Goal: Task Accomplishment & Management: Manage account settings

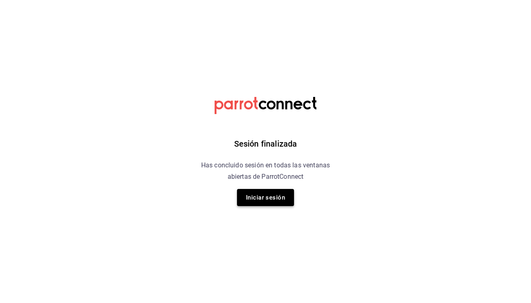
click at [283, 195] on button "Iniciar sesión" at bounding box center [265, 197] width 57 height 17
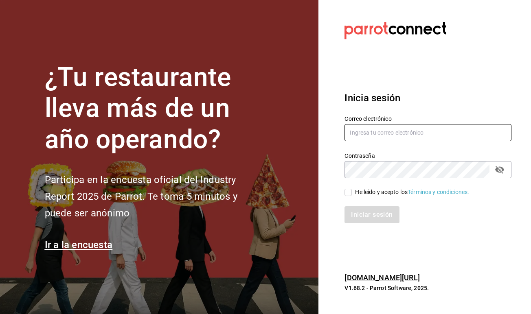
type input "[EMAIL_ADDRESS][DOMAIN_NAME]"
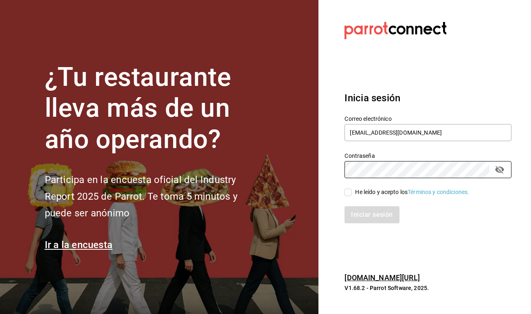
click at [348, 193] on input "He leído y acepto los Términos y condiciones." at bounding box center [347, 192] width 7 height 7
checkbox input "true"
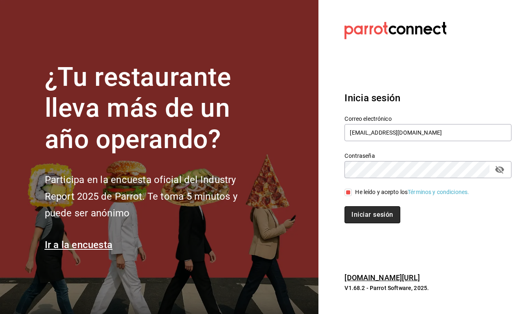
click at [355, 210] on button "Iniciar sesión" at bounding box center [371, 214] width 55 height 17
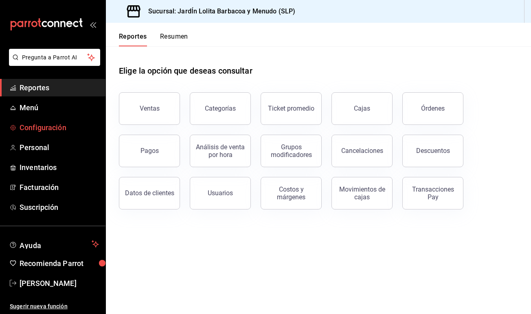
click at [69, 131] on span "Configuración" at bounding box center [59, 127] width 79 height 11
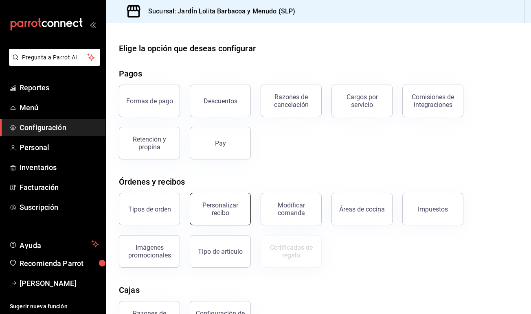
click at [216, 206] on div "Personalizar recibo" at bounding box center [220, 208] width 50 height 15
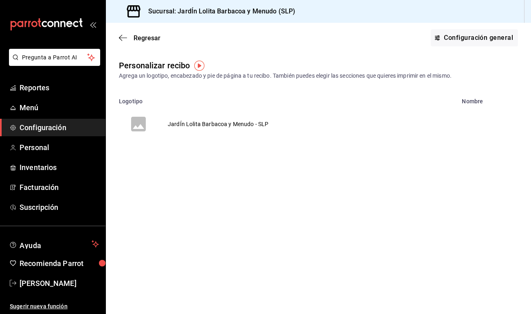
click at [232, 130] on td "JardÍn Lolita Barbacoa y Menudo - SLP" at bounding box center [218, 124] width 120 height 39
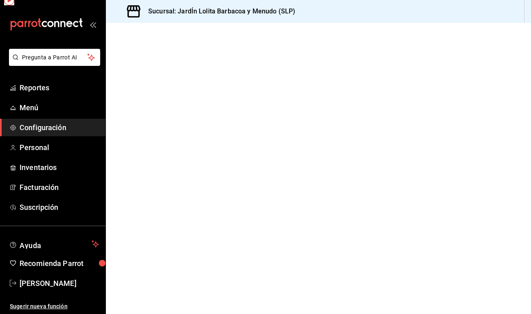
click at [232, 130] on div at bounding box center [318, 168] width 425 height 291
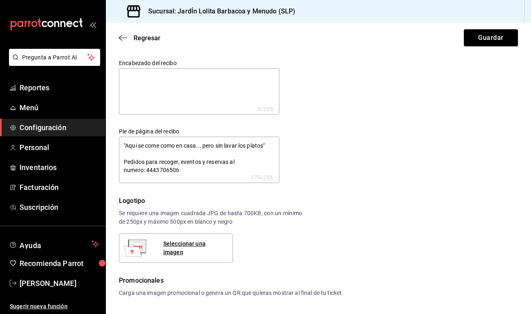
click at [229, 167] on textarea ""Aqui se come como en casa... pero sin lavar los platos" Pedidos para recoger, …" at bounding box center [199, 160] width 160 height 46
type textarea "x"
click at [200, 90] on textarea at bounding box center [199, 91] width 160 height 46
type textarea "A"
type textarea "x"
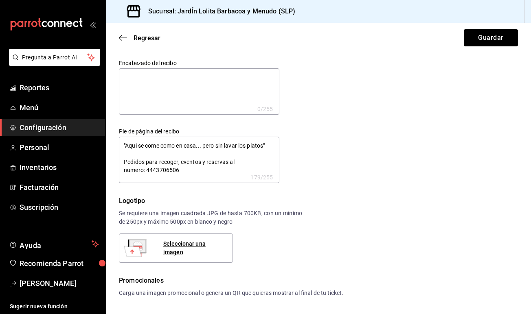
type textarea "x"
type textarea """
type textarea "x"
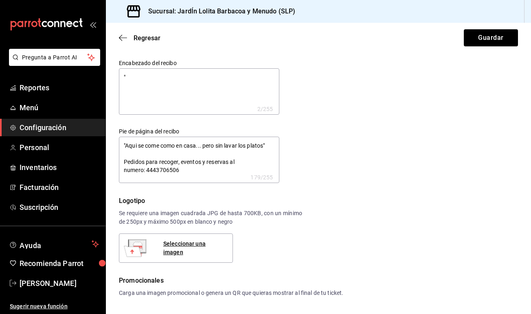
type textarea ""A"
type textarea "x"
type textarea ""Aq"
type textarea "x"
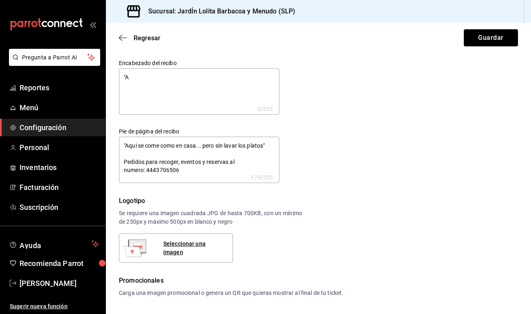
type textarea "x"
type textarea ""Aqu"
type textarea "x"
type textarea ""Aqui"
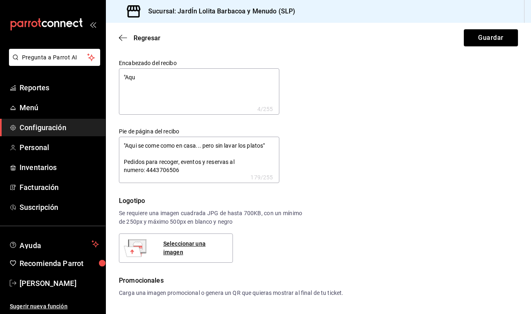
type textarea "x"
type textarea ""Aqui"
type textarea "x"
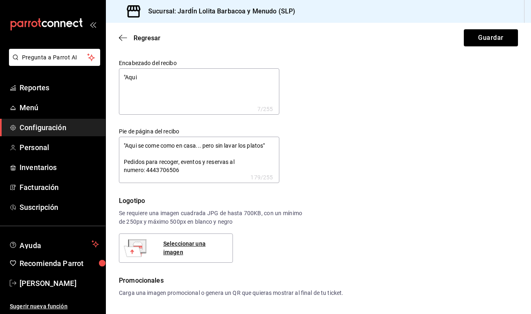
type textarea ""Aqui s"
type textarea "x"
type textarea ""Aqui se"
type textarea "x"
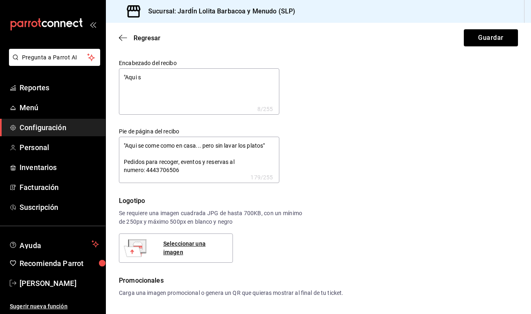
type textarea "x"
type textarea ""Aqui se"
type textarea "x"
type textarea ""Aqui se c"
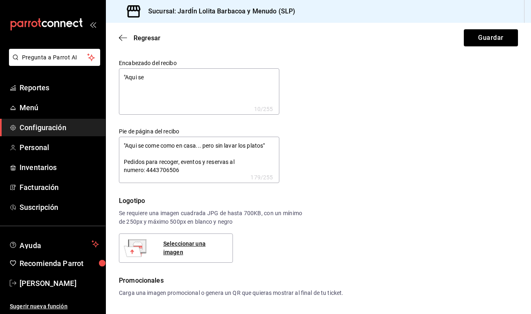
type textarea "x"
type textarea ""Aqui se co"
type textarea "x"
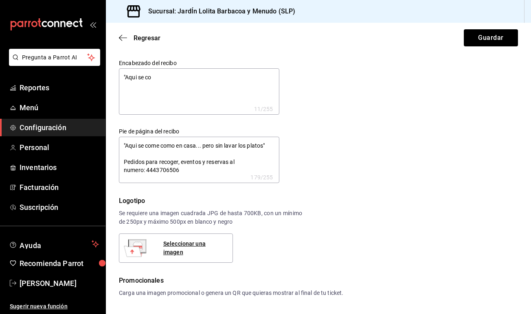
type textarea ""Aqui se com"
type textarea "x"
type textarea ""Aqui se come"
type textarea "x"
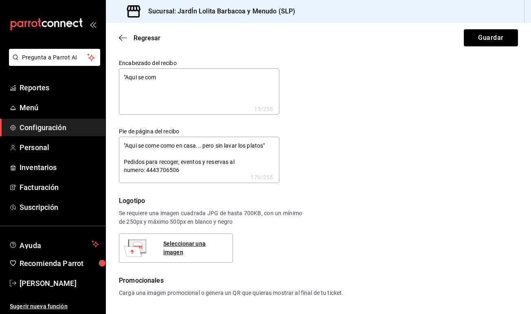
type textarea "x"
type textarea ""Aqui se come"
type textarea "x"
type textarea ""Aqui se come c"
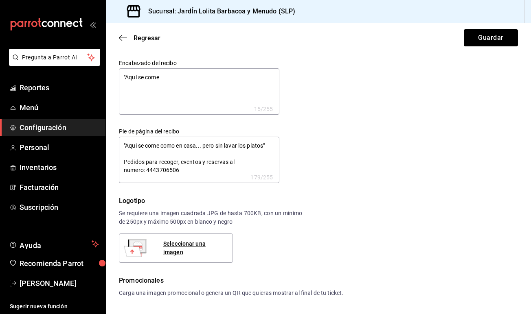
type textarea "x"
type textarea ""Aqui se come co"
type textarea "x"
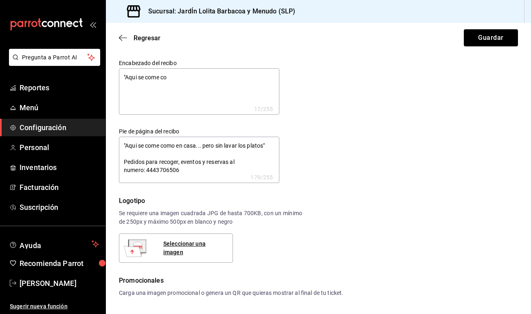
type textarea ""Aqui se come com"
type textarea "x"
type textarea ""Aqui se come como"
type textarea "x"
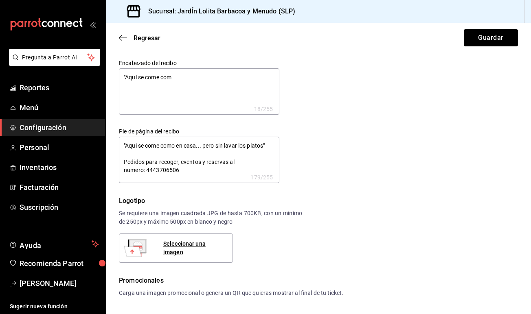
type textarea "x"
type textarea ""Aqui se come como"
type textarea "x"
type textarea ""Aqui se come como e"
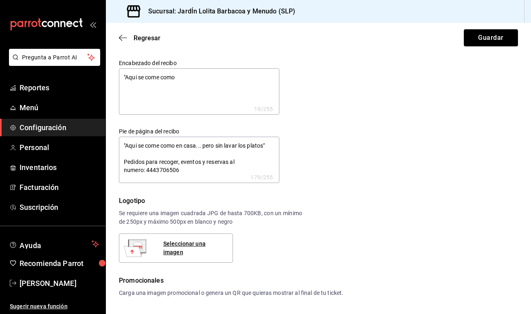
type textarea "x"
type textarea ""Aqui se come como en"
type textarea "x"
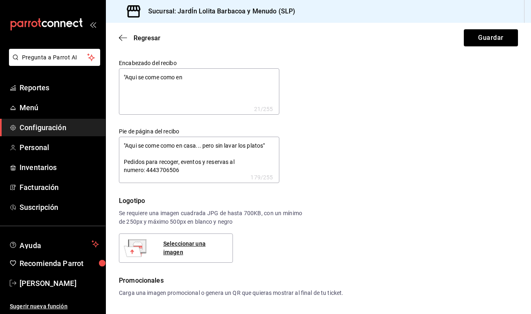
type textarea ""Aqui se come como en"
type textarea "x"
type textarea ""Aqui se come como en c"
type textarea "x"
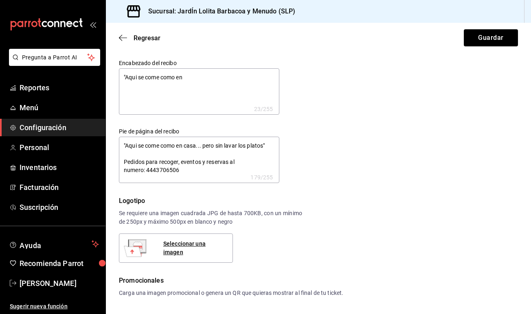
type textarea "x"
type textarea ""Aqui se come como en ca"
type textarea "x"
type textarea ""Aqui se come como en cas"
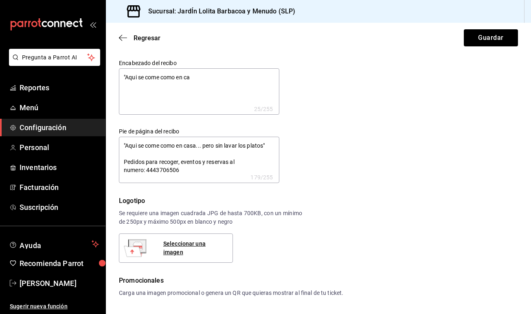
type textarea "x"
type textarea ""Aqui se come como en casa"
type textarea "x"
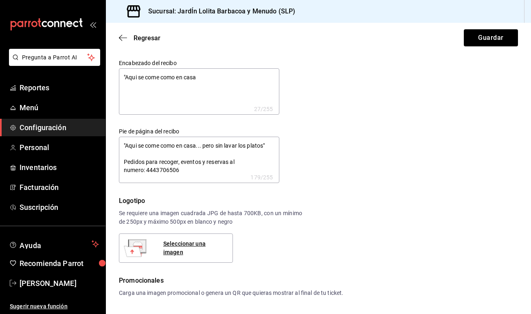
type textarea ""Aqui se come como en casa,"
type textarea "x"
type textarea ""Aqui se come como en casa,"
type textarea "x"
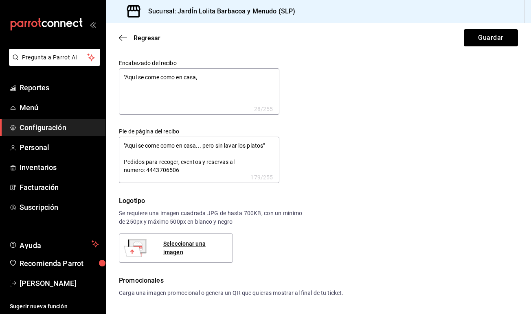
type textarea "x"
type textarea ""Aqui se come como en casa,"
type textarea "x"
type textarea ""Aqui se come como en casa"
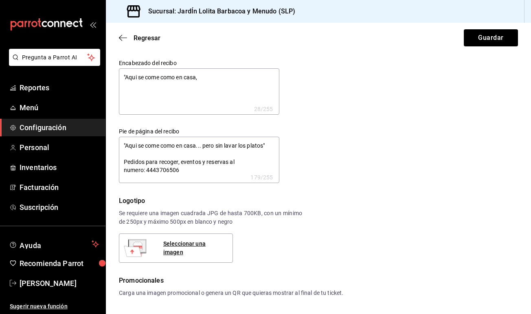
type textarea "x"
type textarea ""Aqui se come como en casa."
type textarea "x"
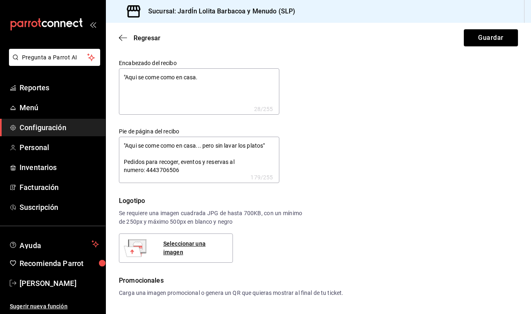
type textarea ""Aqui se come como en casa.."
type textarea "x"
type textarea ""Aqui se come como en casa..."
type textarea "x"
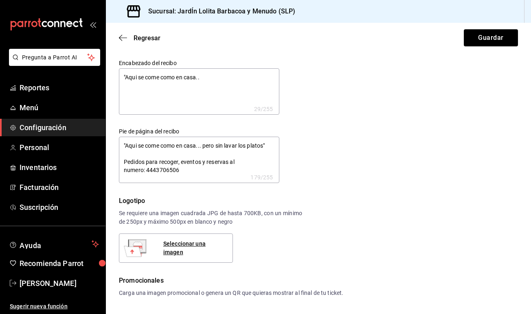
type textarea "x"
type textarea ""Aqui se come como en casa..."
type textarea "x"
type textarea ""Aqui se come como en casa... p"
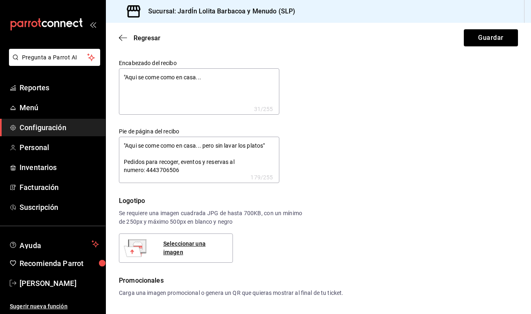
type textarea "x"
type textarea ""Aqui se come como en casa... pe"
type textarea "x"
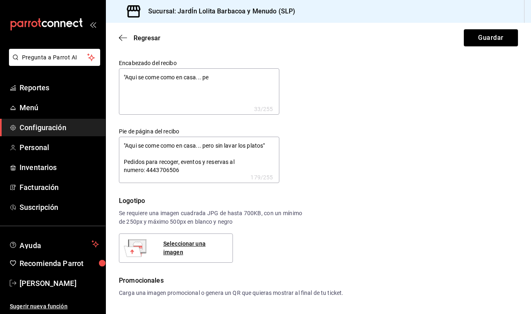
type textarea ""Aqui se come como en casa... per"
type textarea "x"
type textarea ""Aqui se come como en casa... pero"
type textarea "x"
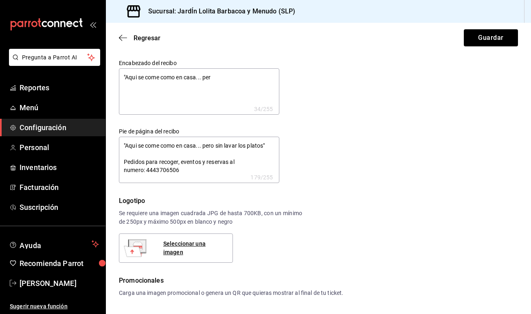
type textarea "x"
type textarea ""Aqui se come como en casa... pero"
type textarea "x"
type textarea ""Aqui se come como en casa... pero s"
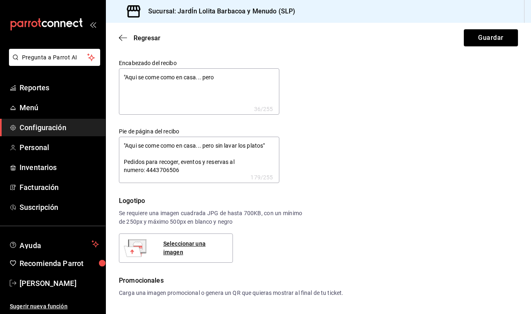
type textarea "x"
type textarea ""Aqui se come como en casa... pero si"
type textarea "x"
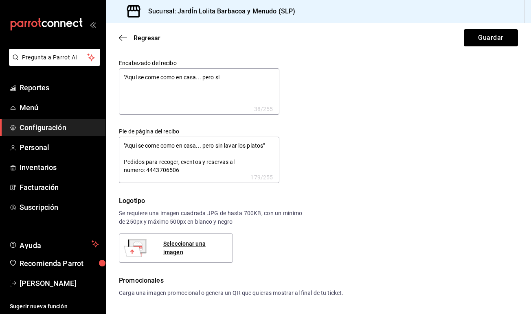
type textarea ""Aqui se come como en casa... pero sin"
type textarea "x"
type textarea ""Aqui se come como en casa... pero sin"
type textarea "x"
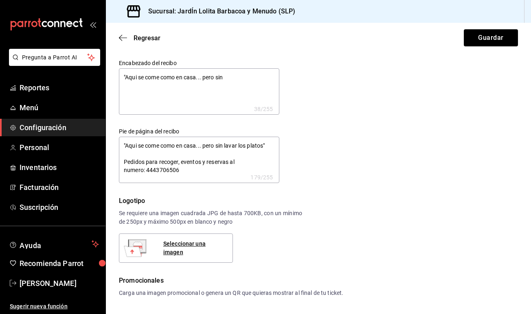
type textarea "x"
type textarea ""Aqui se come como en casa... pero sin l"
type textarea "x"
type textarea ""Aqui se come como en casa... pero sin la"
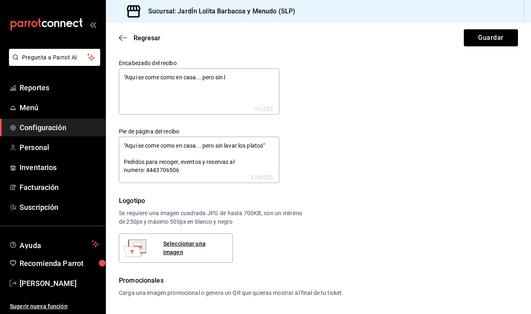
type textarea "x"
type textarea ""Aqui se come como en casa... pero sin lav"
type textarea "x"
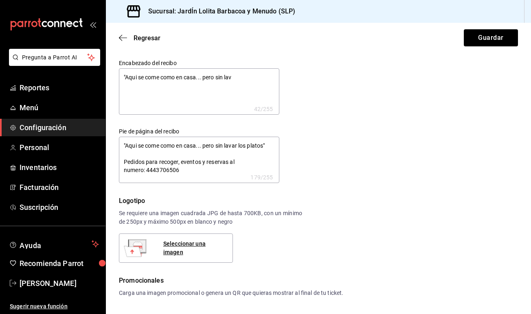
type textarea ""Aqui se come como en casa... pero sin lava"
type textarea "x"
type textarea ""Aqui se come como en casa... pero sin lavar"
type textarea "x"
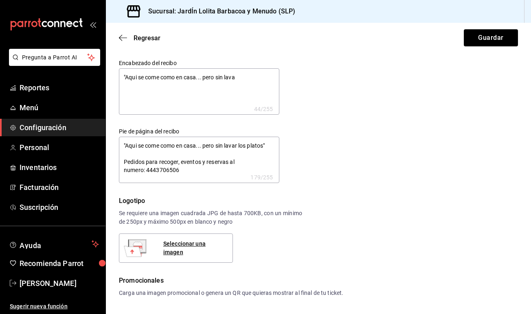
type textarea "x"
type textarea ""Aqui se come como en casa... pero sin lavar"
type textarea "x"
type textarea ""Aqui se come como en casa... pero sin lavar l"
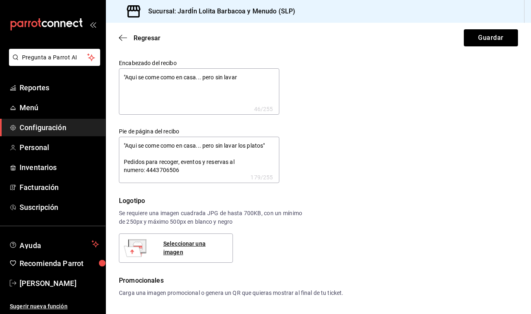
type textarea "x"
type textarea ""Aqui se come como en casa... pero sin lavar lo"
type textarea "x"
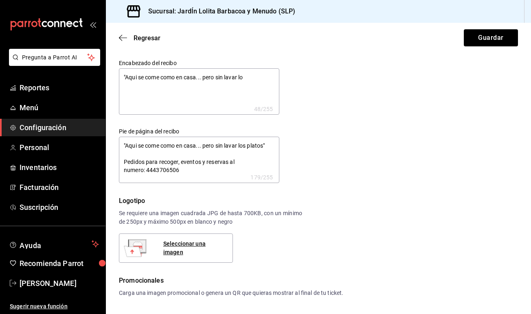
type textarea ""Aqui se come como en casa... pero sin lavar los"
type textarea "x"
type textarea ""Aqui se come como en casa... pero sin lavar los"
type textarea "x"
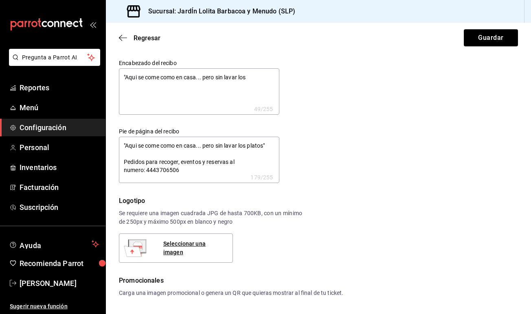
type textarea "x"
type textarea ""Aqui se come como en casa... pero sin lavar los p"
type textarea "x"
type textarea ""Aqui se come como en casa... pero sin lavar los pl"
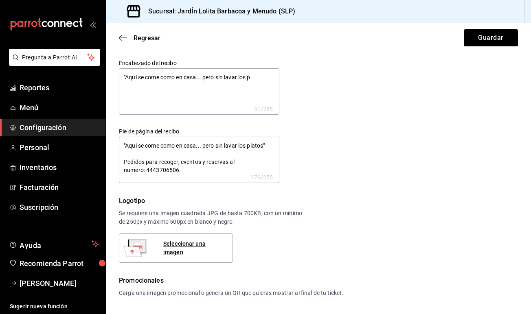
type textarea "x"
type textarea ""Aqui se come como en casa... pero sin lavar los pla"
type textarea "x"
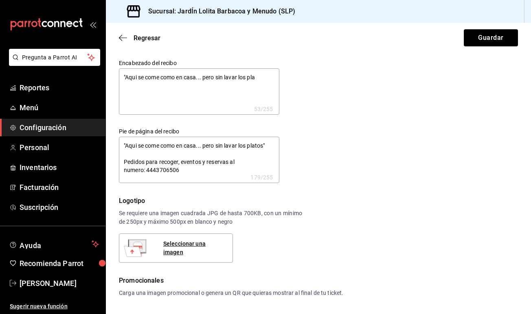
type textarea ""Aqui se come como en casa... pero sin lavar los plat"
type textarea "x"
type textarea ""Aqui se come como en casa... pero sin lavar los plato"
type textarea "x"
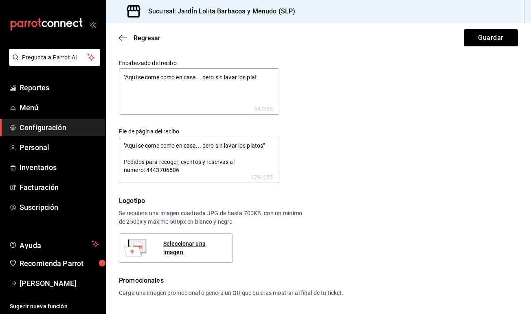
type textarea "x"
type textarea ""Aqui se come como en casa... pero sin lavar los platos"
type textarea "x"
type textarea ""Aqui se come como en casa... pero sin lavar los platos""
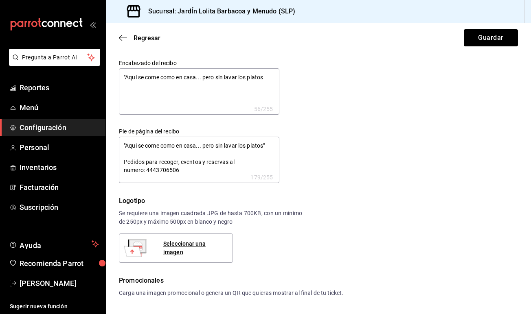
type textarea "x"
type textarea ""Aqui se come como en casa... pero sin lavar los platos""
type textarea "x"
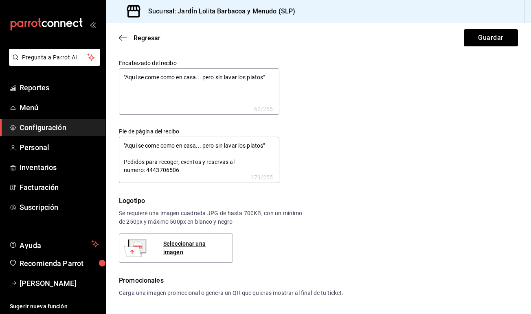
type textarea ""Aqui se come como en casa... pero sin lavar los platos""
type textarea "x"
type textarea ""Aqui se come como en casa... pero sin lavar los platos" P"
type textarea "x"
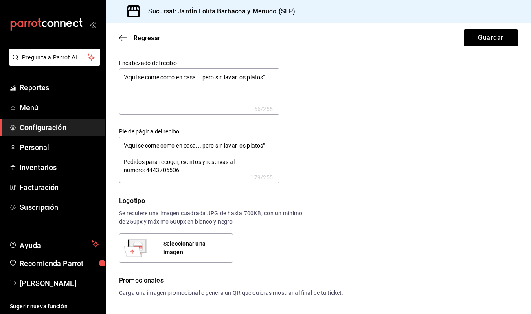
type textarea "x"
type textarea ""Aqui se come como en casa... pero sin lavar los platos" Pe"
type textarea "x"
type textarea ""Aqui se come como en casa... pero sin lavar los platos" Ped"
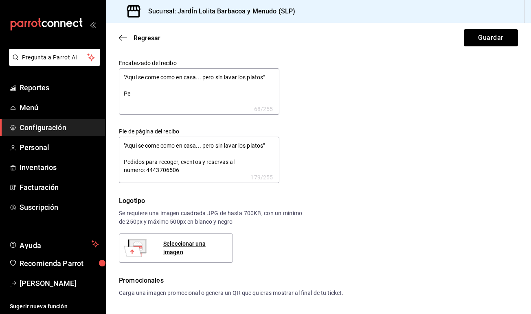
type textarea "x"
click at [244, 95] on textarea ""Aqui se come como en casa... pero sin lavar los platos" Pedidos para recoger, …" at bounding box center [199, 91] width 160 height 46
drag, startPoint x: 198, startPoint y: 172, endPoint x: 123, endPoint y: 145, distance: 79.8
click at [123, 145] on textarea ""Aqui se come como en casa... pero sin lavar los platos" Pedidos para recoger, …" at bounding box center [199, 160] width 160 height 46
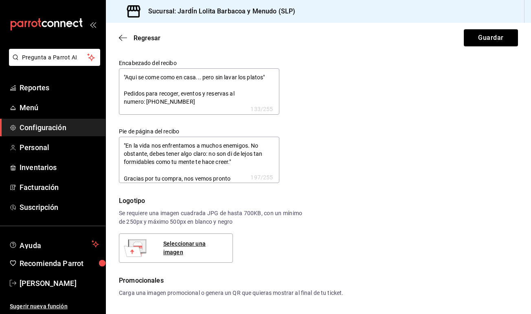
click at [231, 156] on textarea ""En la vida nos enfrentamos a muchos enemigos. No obstante, debes tener algo cl…" at bounding box center [199, 160] width 160 height 46
click at [299, 166] on div "Encabezado del recibo "Aqui se come como en casa... pero sin lavar los platos" …" at bounding box center [313, 117] width 409 height 134
click at [480, 42] on button "Guardar" at bounding box center [491, 37] width 54 height 17
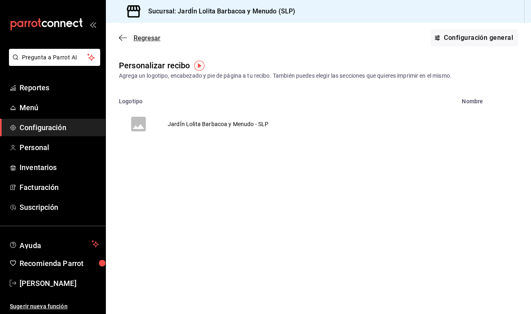
click at [123, 39] on icon "button" at bounding box center [123, 37] width 8 height 7
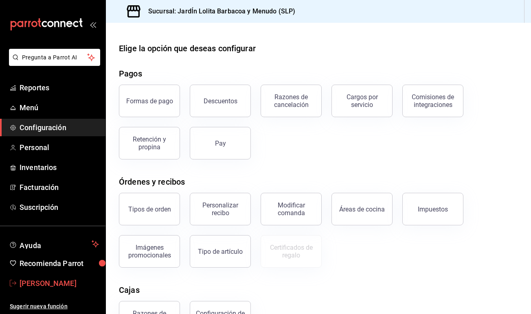
click at [54, 281] on span "[PERSON_NAME]" at bounding box center [59, 283] width 79 height 11
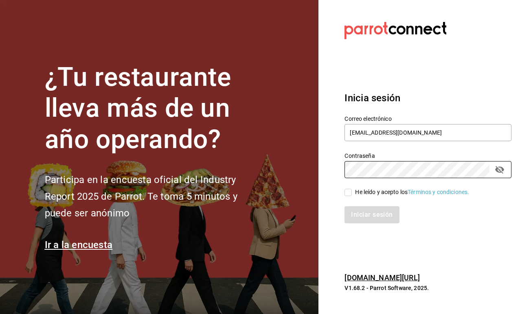
click at [348, 195] on input "He leído y acepto los Términos y condiciones." at bounding box center [347, 192] width 7 height 7
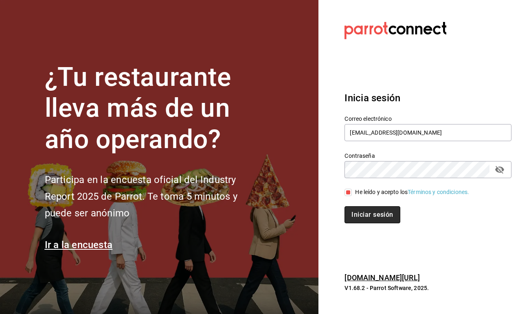
click at [360, 223] on button "Iniciar sesión" at bounding box center [371, 214] width 55 height 17
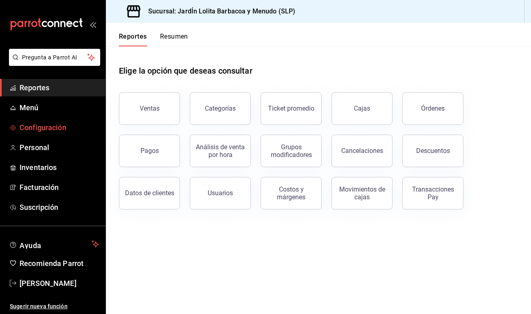
click at [29, 134] on link "Configuración" at bounding box center [52, 128] width 105 height 18
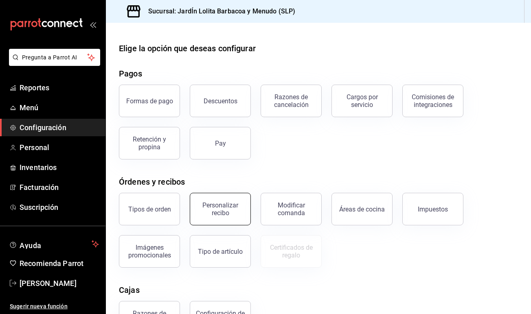
click at [220, 211] on div "Personalizar recibo" at bounding box center [220, 208] width 50 height 15
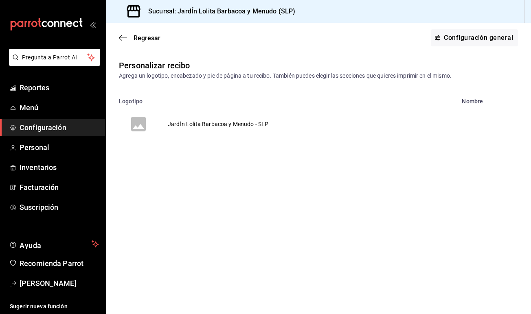
click at [221, 124] on td "JardÍn Lolita Barbacoa y Menudo - SLP" at bounding box center [218, 124] width 120 height 39
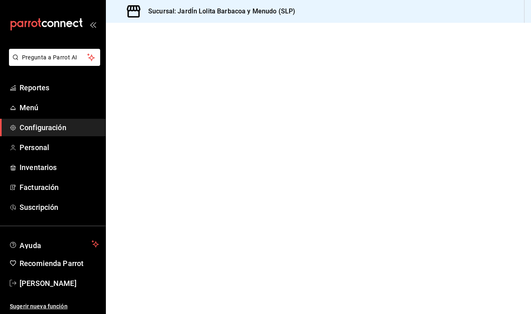
click at [221, 124] on div at bounding box center [318, 168] width 425 height 291
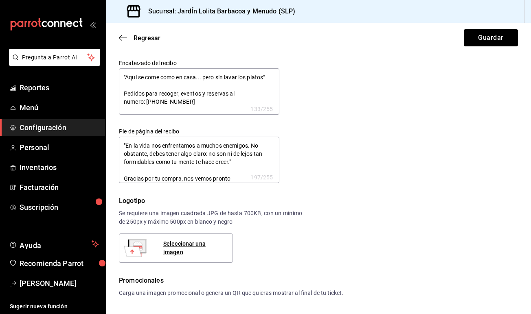
type textarea "x"
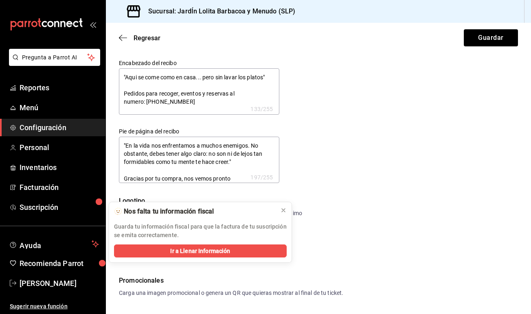
click at [254, 145] on textarea ""En la vida nos enfrentamos a muchos enemigos. No obstante, debes tener algo cl…" at bounding box center [199, 160] width 160 height 46
type textarea "x"
type textarea ""En la vida nos enfrentamos a muchos enemigos. No obstante, debes tener algo cl…"
type textarea "x"
click at [218, 163] on textarea ""En la vida nos enfrentamos a muchos enemigos. No obstante, debes tener algo cl…" at bounding box center [199, 160] width 160 height 46
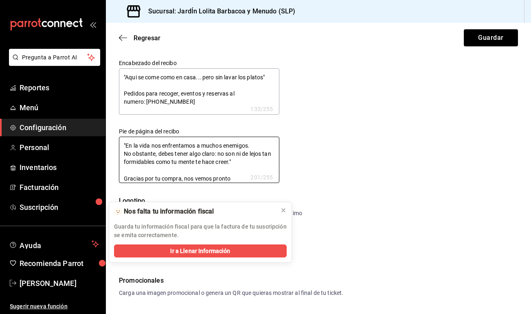
type textarea "x"
type textarea ""En la vida nos enfrentamos a muchos enemigos. No obstante, debes tener algo cl…"
type textarea "x"
type textarea ""En la vida nos enfrentamos a muchos enemigos. No obstante, debes tener algo cl…"
type textarea "x"
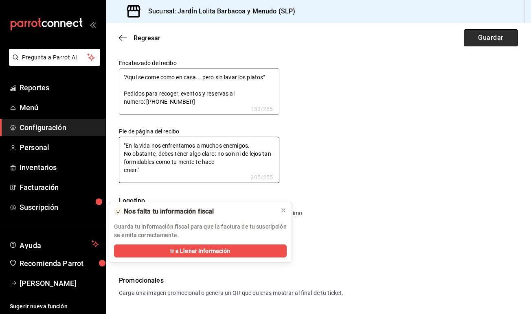
click at [480, 42] on button "Guardar" at bounding box center [491, 37] width 54 height 17
type textarea "x"
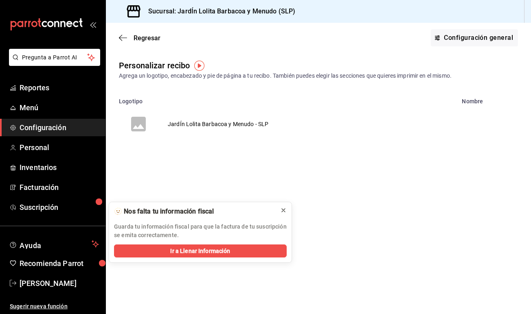
click at [286, 206] on div at bounding box center [283, 210] width 7 height 8
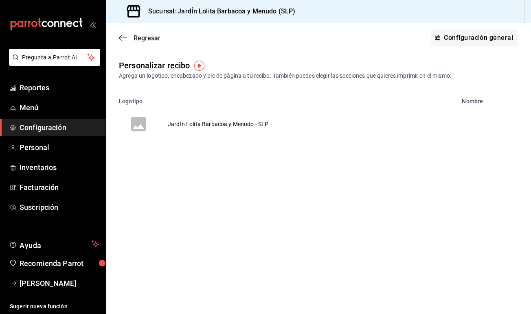
click at [121, 36] on icon "button" at bounding box center [123, 37] width 8 height 7
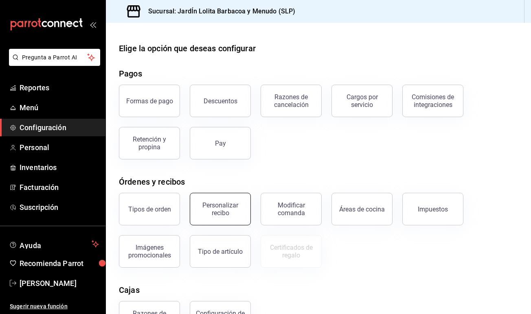
click at [234, 218] on button "Personalizar recibo" at bounding box center [220, 209] width 61 height 33
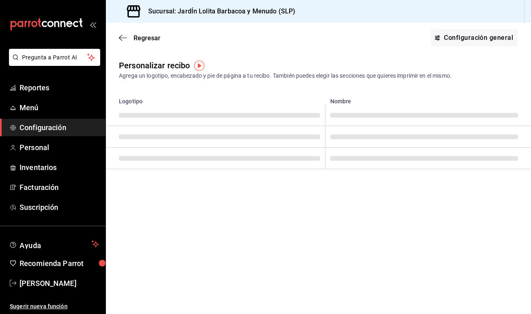
click at [234, 218] on main "Regresar Configuración general Personalizar recibo Agrega un logotipo, encabeza…" at bounding box center [318, 168] width 425 height 291
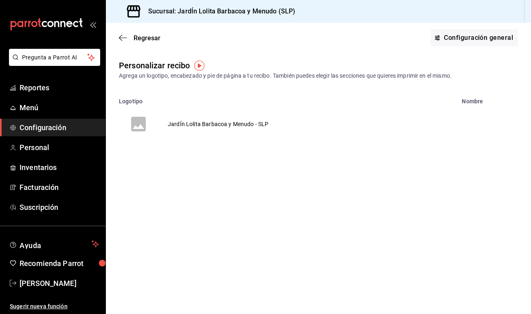
click at [223, 130] on td "JardÍn Lolita Barbacoa y Menudo - SLP" at bounding box center [218, 124] width 120 height 39
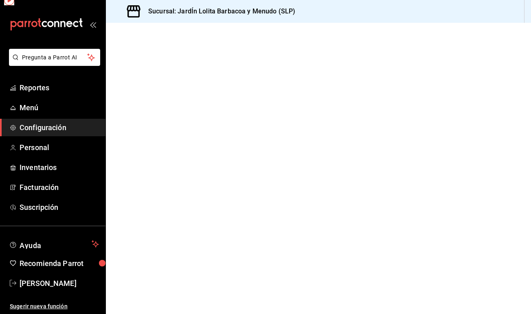
click at [223, 130] on div at bounding box center [318, 168] width 425 height 291
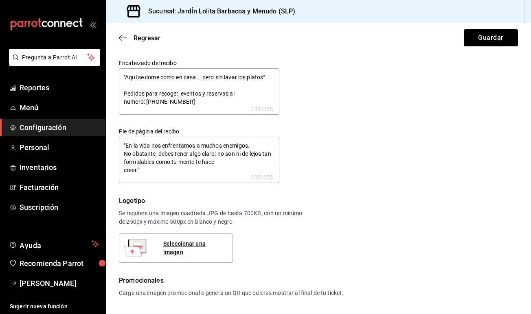
type textarea "x"
click at [246, 154] on textarea ""En la vida nos enfrentamos a muchos enemigos. No obstante, debes tener algo cl…" at bounding box center [199, 160] width 160 height 46
type textarea "x"
type textarea ""En la vida nos enfrentamos a muchos enemigos. No obstante, debes tener algo cl…"
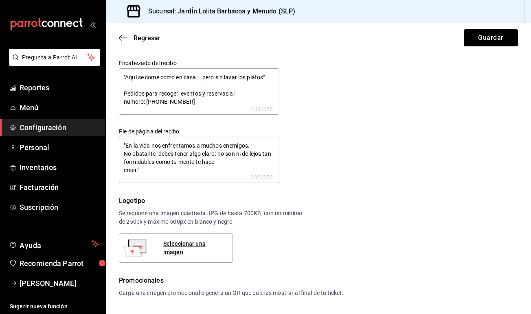
type textarea "x"
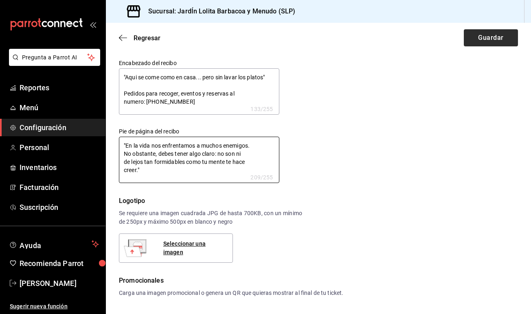
type textarea ""En la vida nos enfrentamos a muchos enemigos. No obstante, debes tener algo cl…"
type textarea "x"
click at [484, 44] on button "Guardar" at bounding box center [491, 37] width 54 height 17
type textarea "x"
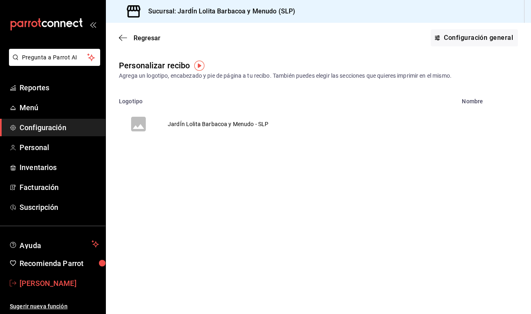
click at [38, 289] on link "[PERSON_NAME]" at bounding box center [52, 284] width 105 height 18
